Goal: Transaction & Acquisition: Obtain resource

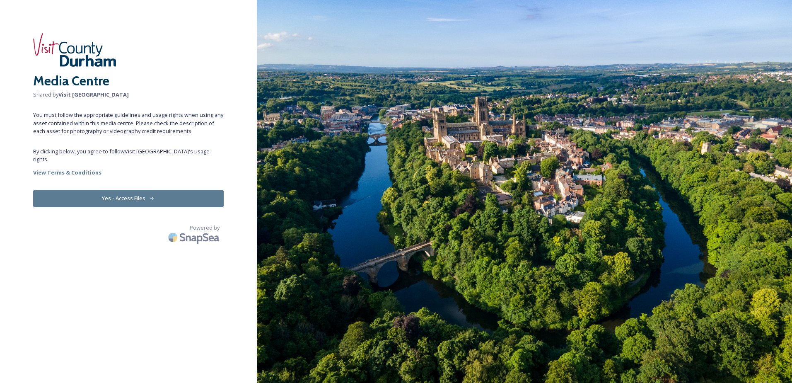
click at [139, 192] on button "Yes - Access Files" at bounding box center [128, 198] width 191 height 17
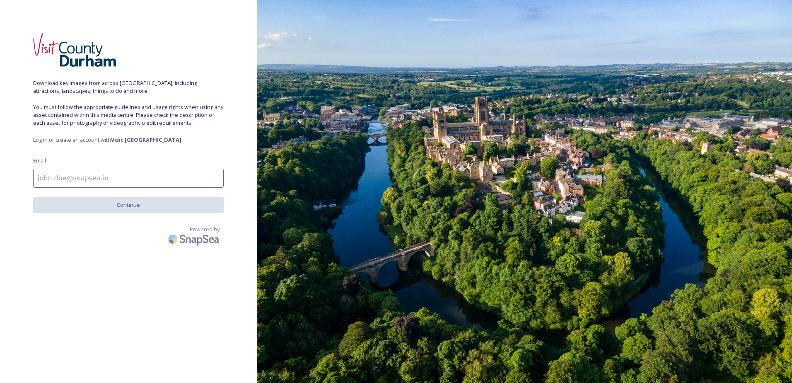
click at [139, 183] on input at bounding box center [128, 178] width 191 height 19
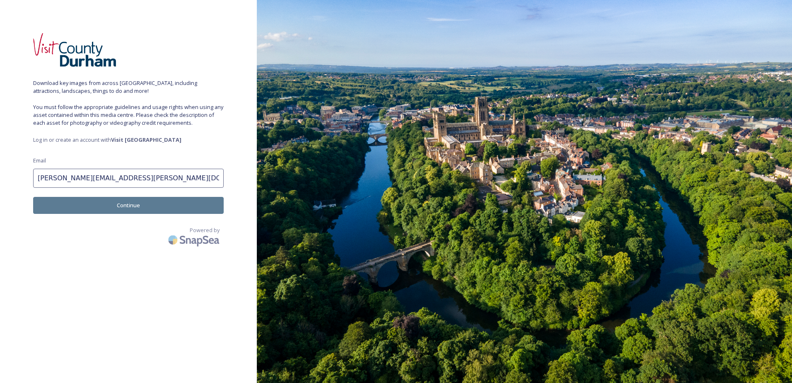
type input "[PERSON_NAME][EMAIL_ADDRESS][PERSON_NAME][DOMAIN_NAME]"
click at [126, 207] on button "Continue" at bounding box center [128, 205] width 191 height 17
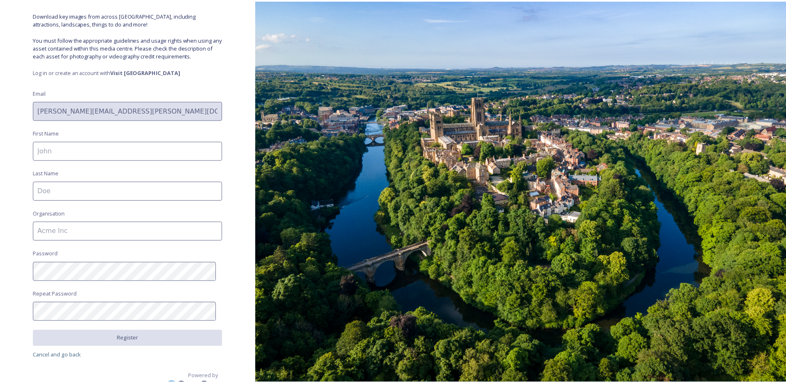
scroll to position [80, 0]
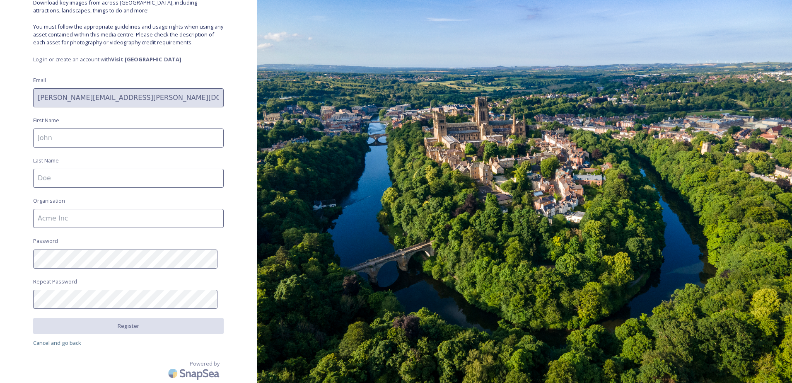
click at [87, 135] on input at bounding box center [128, 137] width 191 height 19
type input "[PERSON_NAME]"
type input "Cook"
type input "DCC"
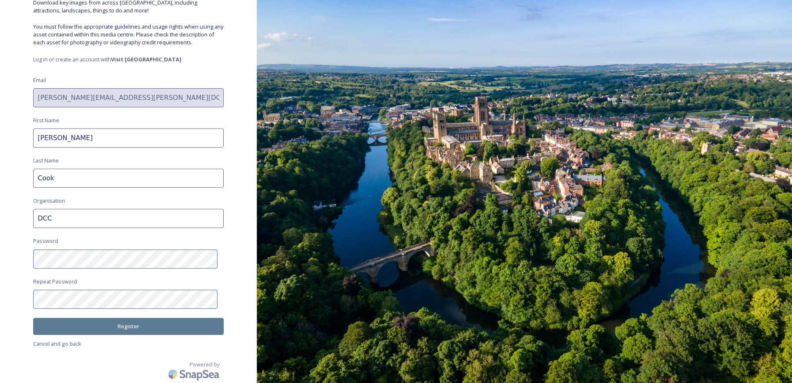
click at [122, 328] on button "Register" at bounding box center [128, 326] width 191 height 17
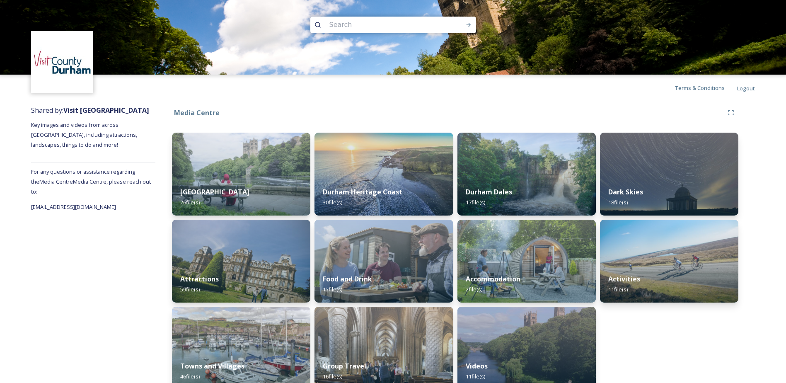
scroll to position [15, 0]
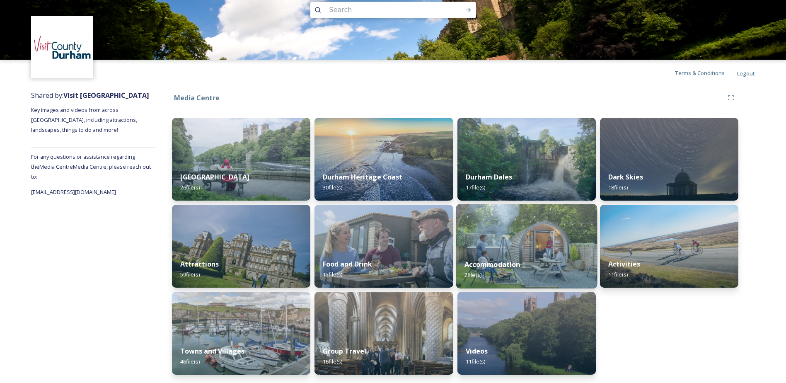
click at [527, 217] on img at bounding box center [526, 246] width 141 height 85
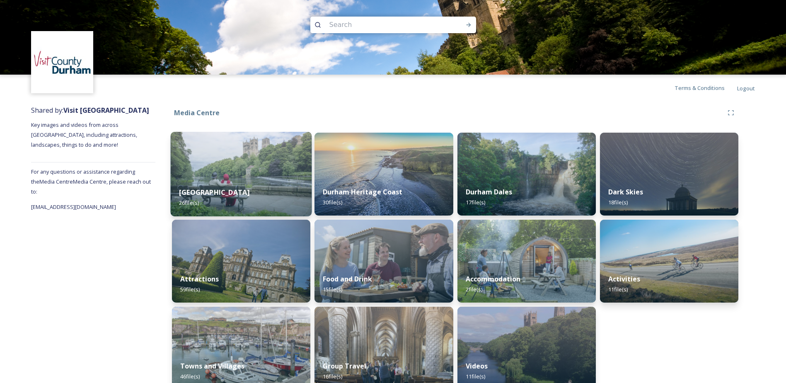
click at [263, 180] on div "Durham City 26 file(s)" at bounding box center [241, 198] width 141 height 38
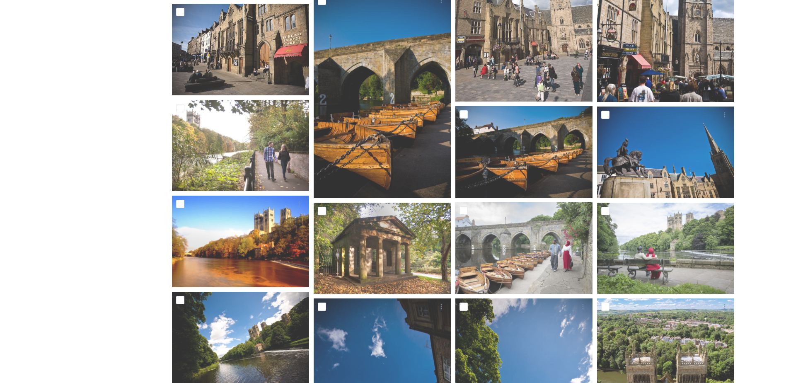
scroll to position [108, 0]
